Goal: Complete application form

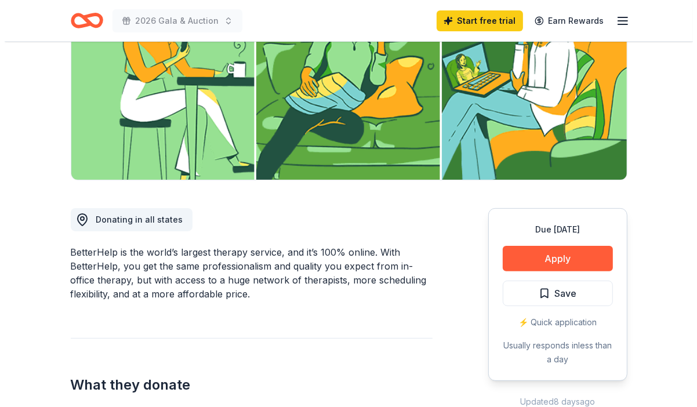
scroll to position [174, 0]
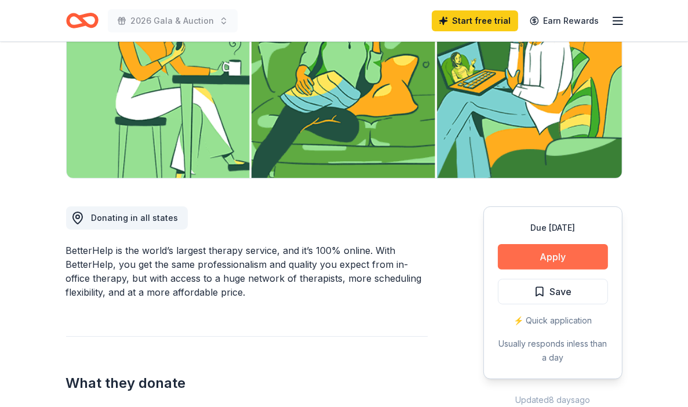
click at [557, 250] on button "Apply" at bounding box center [553, 257] width 110 height 26
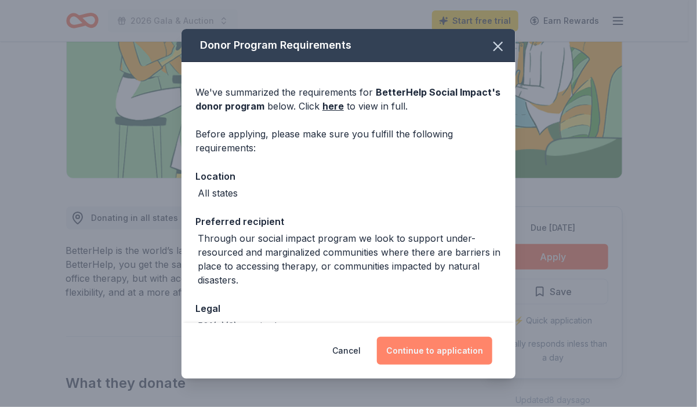
click at [443, 352] on button "Continue to application" at bounding box center [434, 351] width 115 height 28
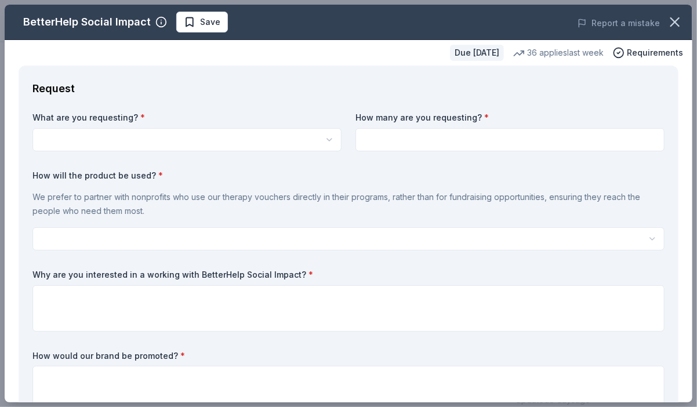
scroll to position [0, 0]
click at [168, 137] on html "2026 Gala & Auction Start free trial Earn Rewards Due [DATE] Share BetterHelp S…" at bounding box center [348, 203] width 697 height 407
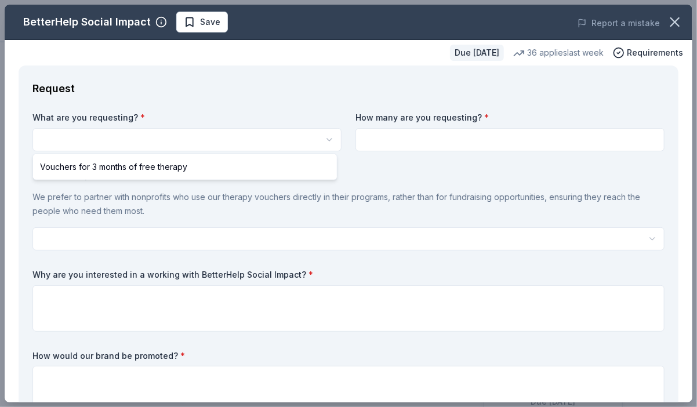
select select "Vouchers for 3 months of free therapy"
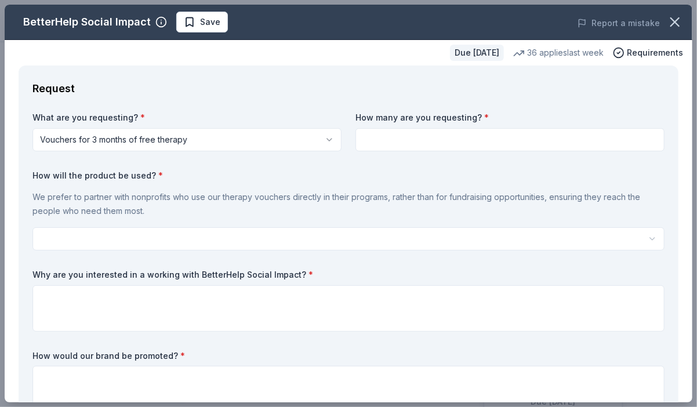
click at [503, 137] on input at bounding box center [509, 139] width 309 height 23
